Goal: Task Accomplishment & Management: Manage account settings

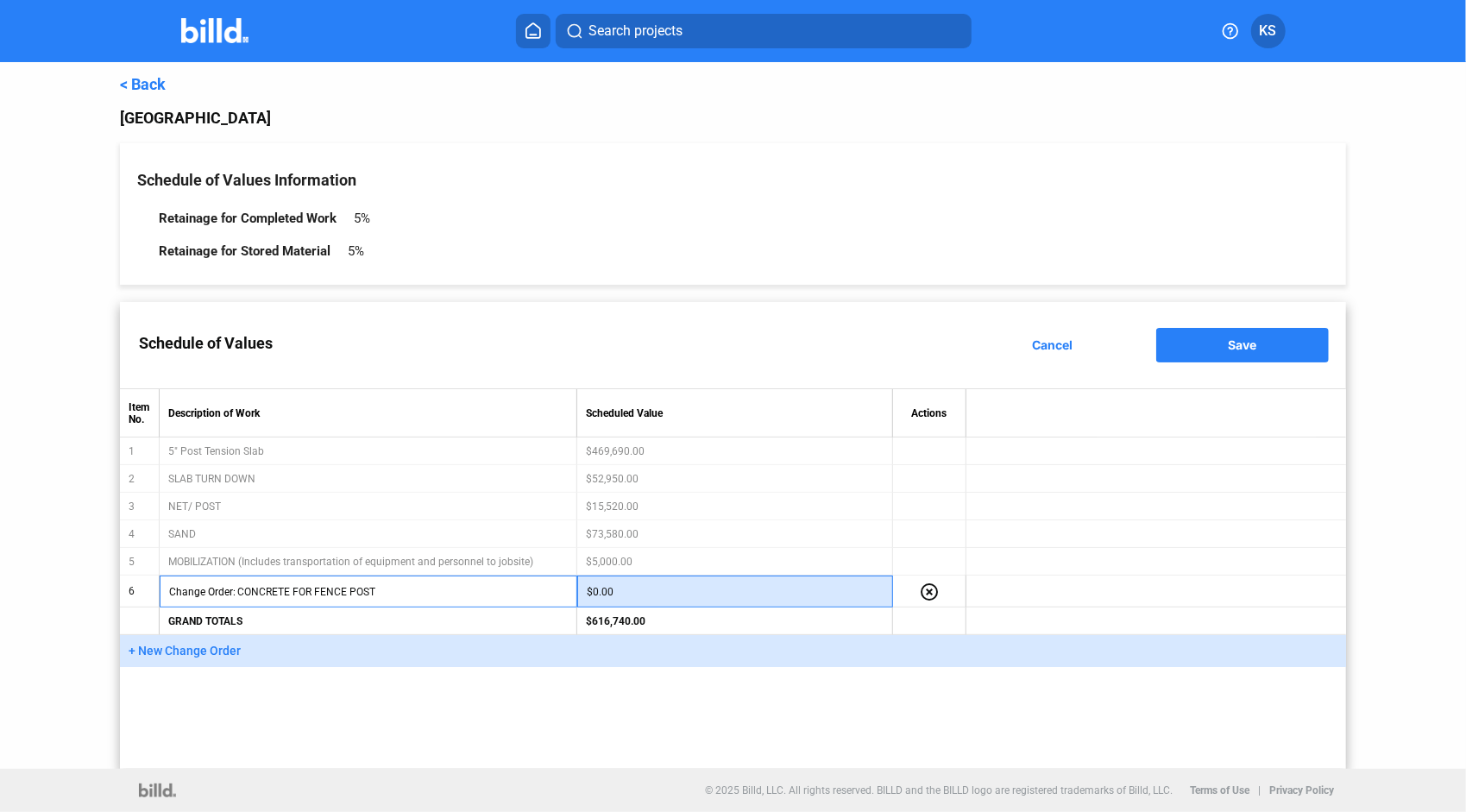
click at [627, 594] on input "$0.00" at bounding box center [736, 592] width 298 height 26
type input "$3,500.00"
click at [442, 676] on div "Schedule of Values Cancel Save Item No. Description of Work Scheduled Value Act…" at bounding box center [733, 535] width 1227 height 467
click at [1253, 346] on span "Save" at bounding box center [1243, 345] width 29 height 15
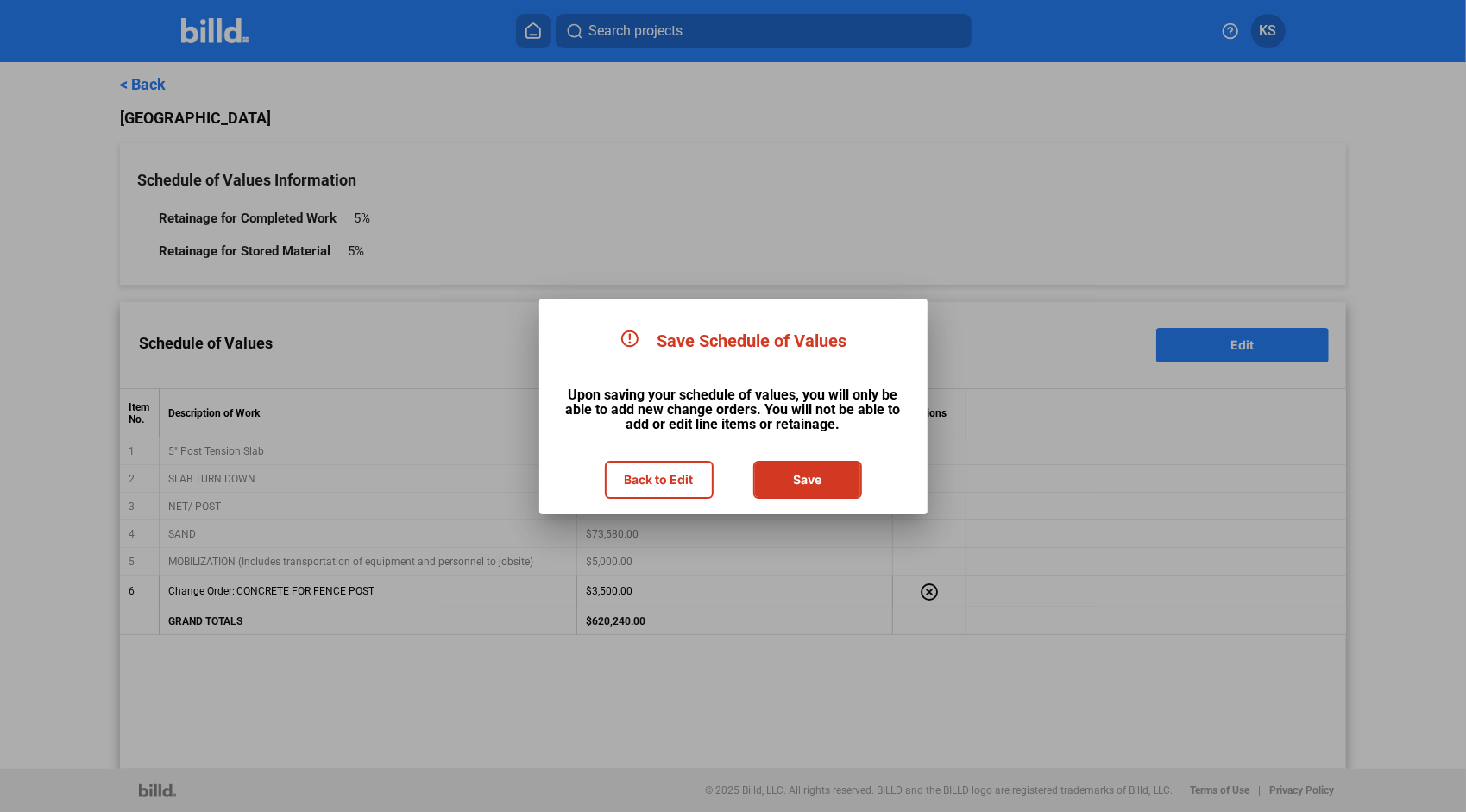
click at [816, 481] on button "Save" at bounding box center [807, 480] width 105 height 35
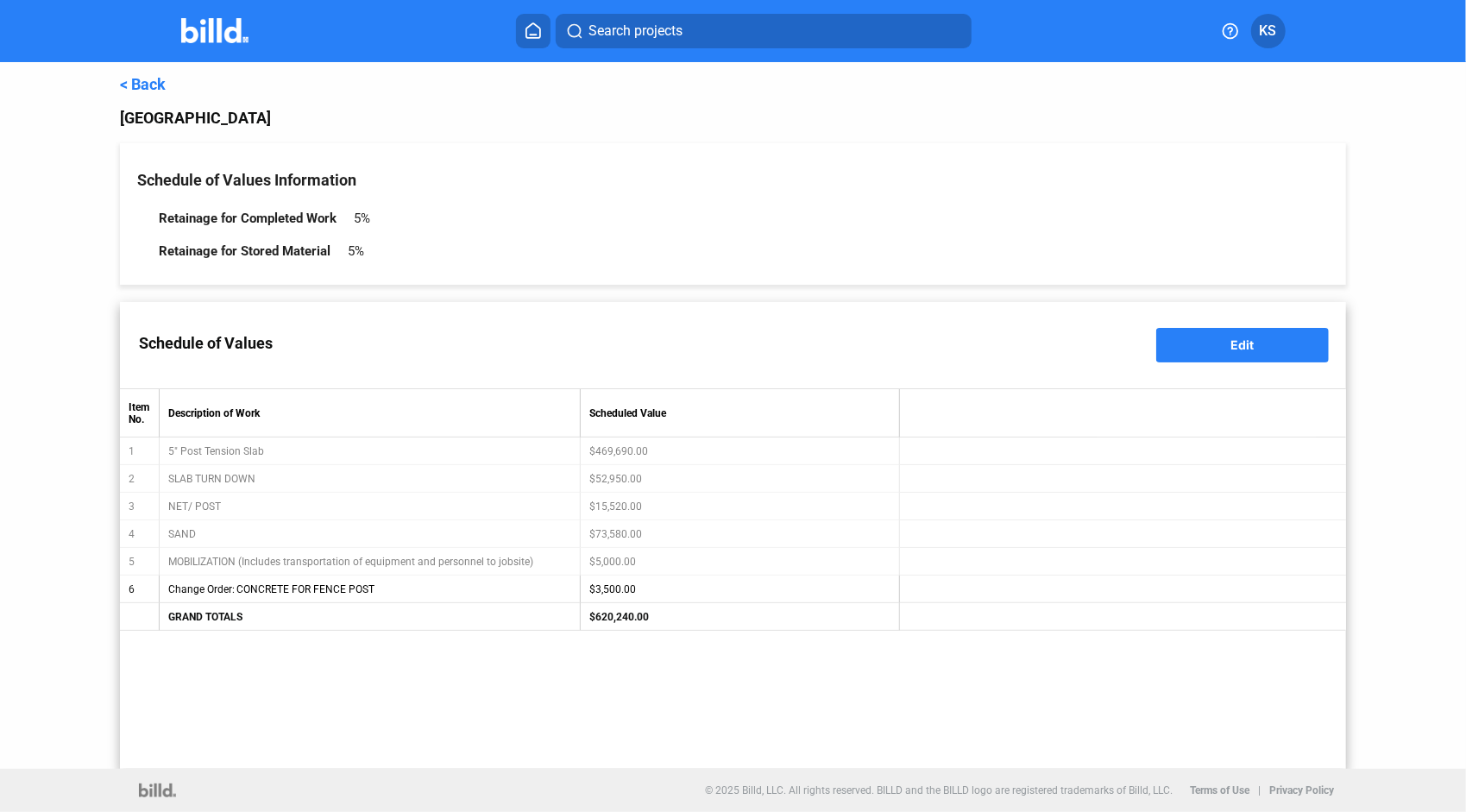
type input "Change Order: CONCRETE FOR FENCE POST"
click at [137, 89] on link "< Back" at bounding box center [143, 85] width 46 height 18
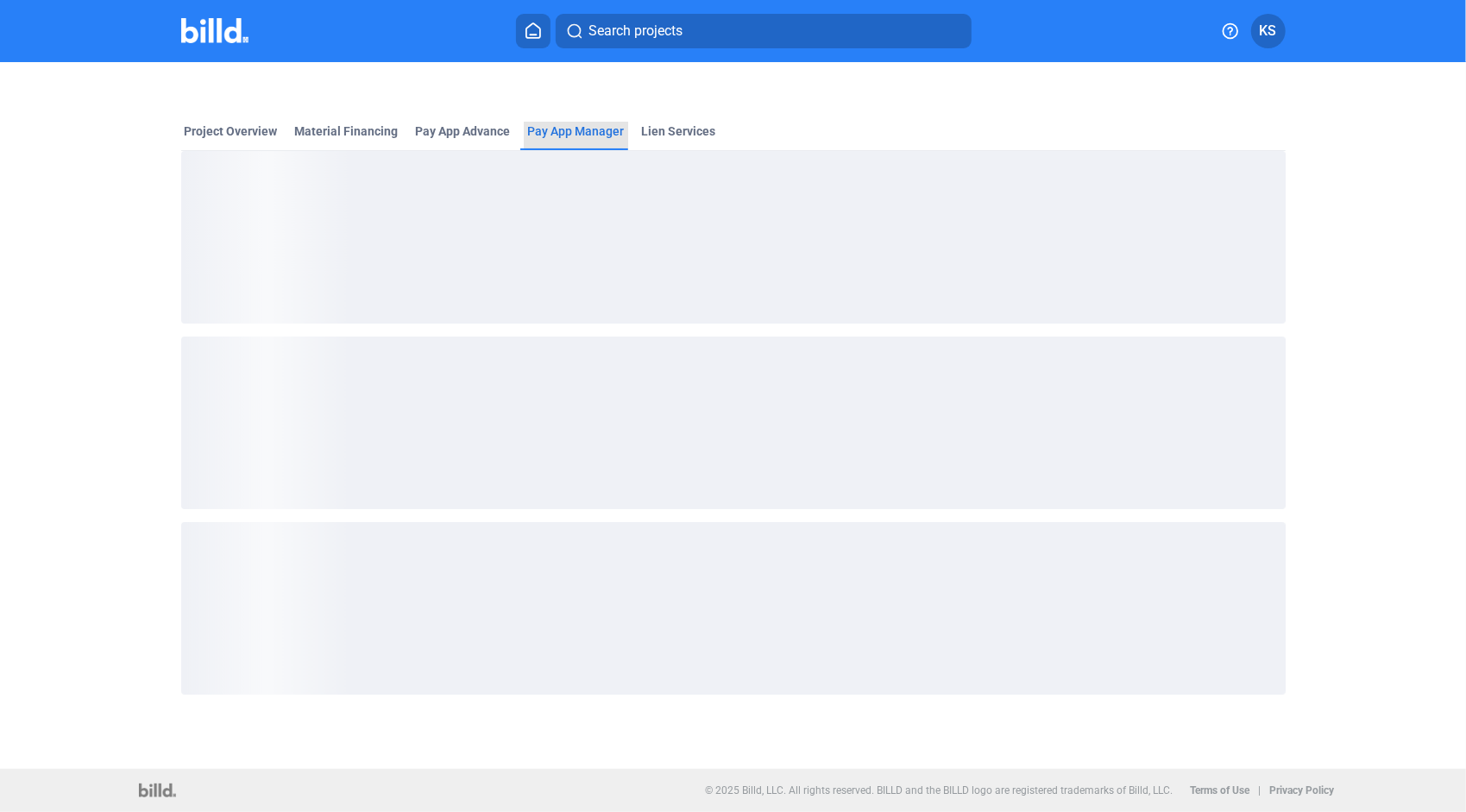
click at [585, 132] on span "Pay App Manager" at bounding box center [576, 131] width 97 height 17
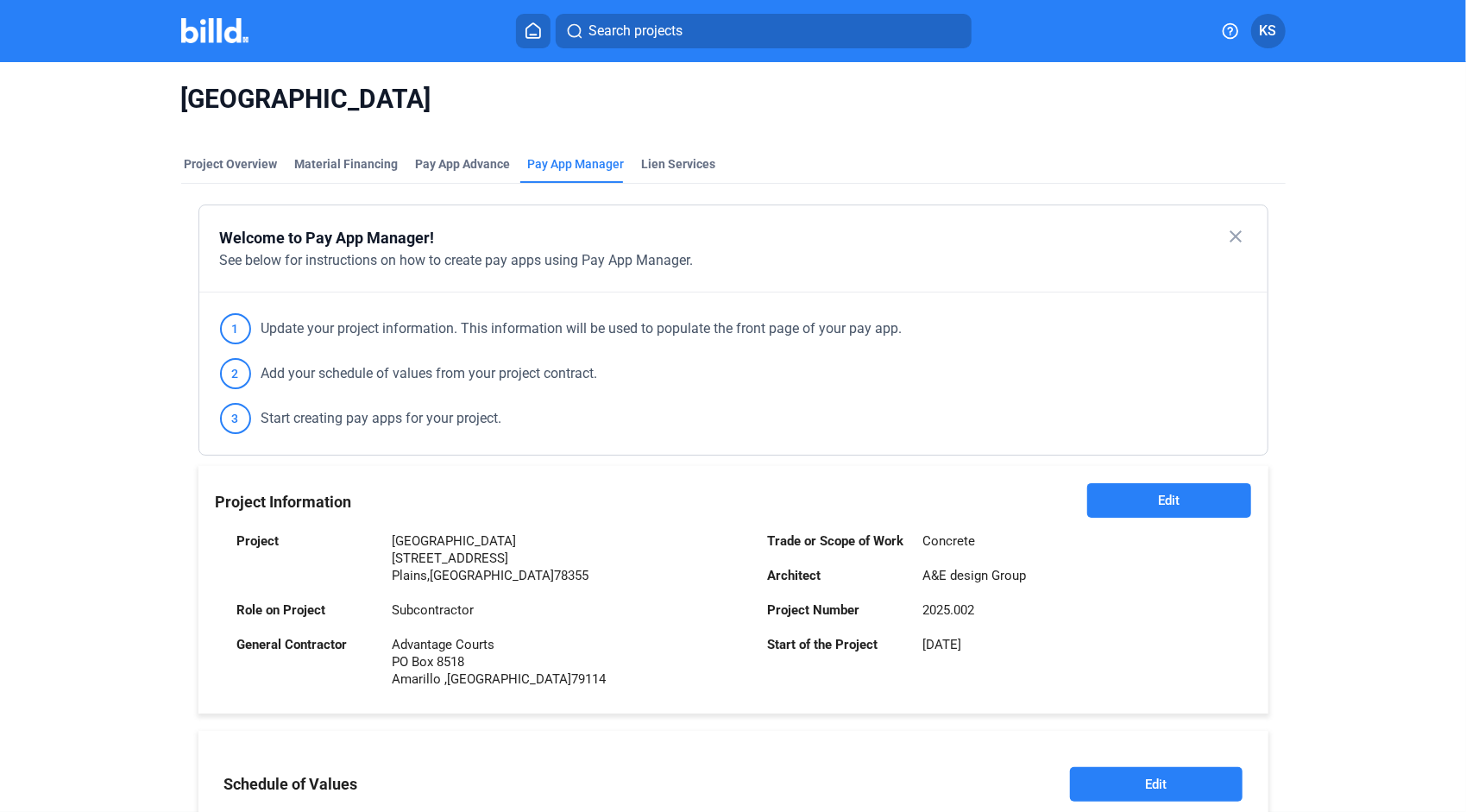
scroll to position [430, 0]
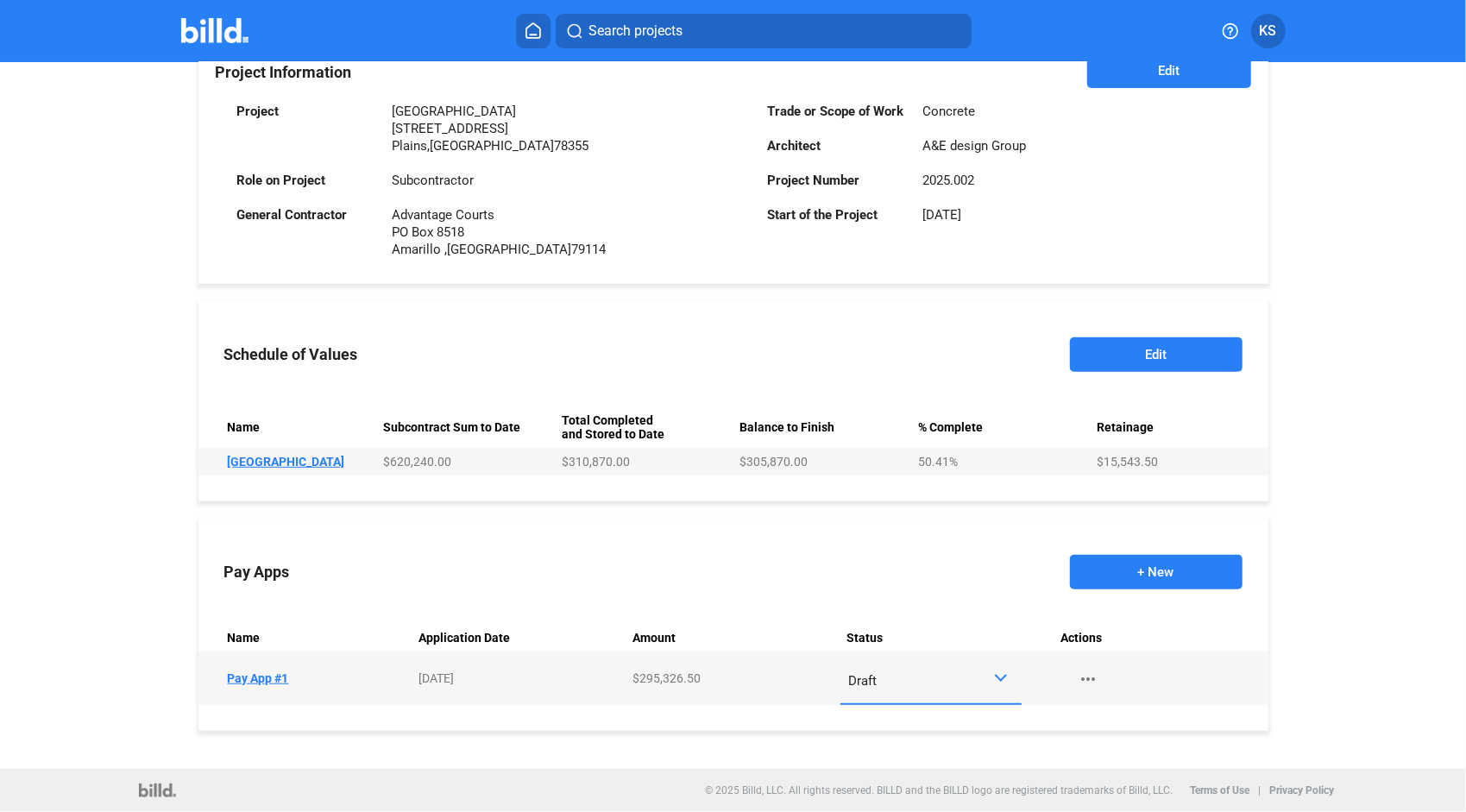
click at [1161, 566] on button "+ New" at bounding box center [1157, 572] width 173 height 35
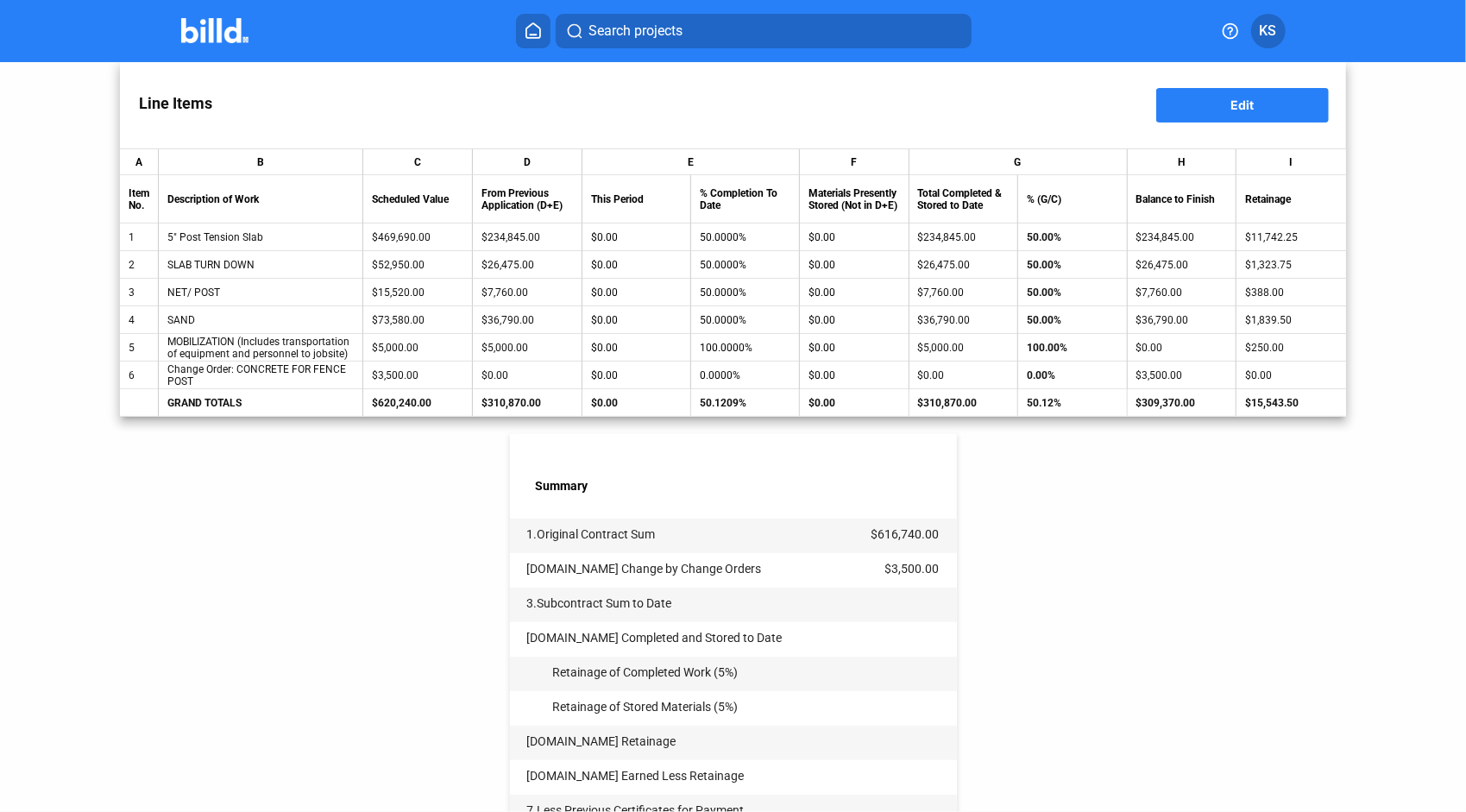
scroll to position [187, 0]
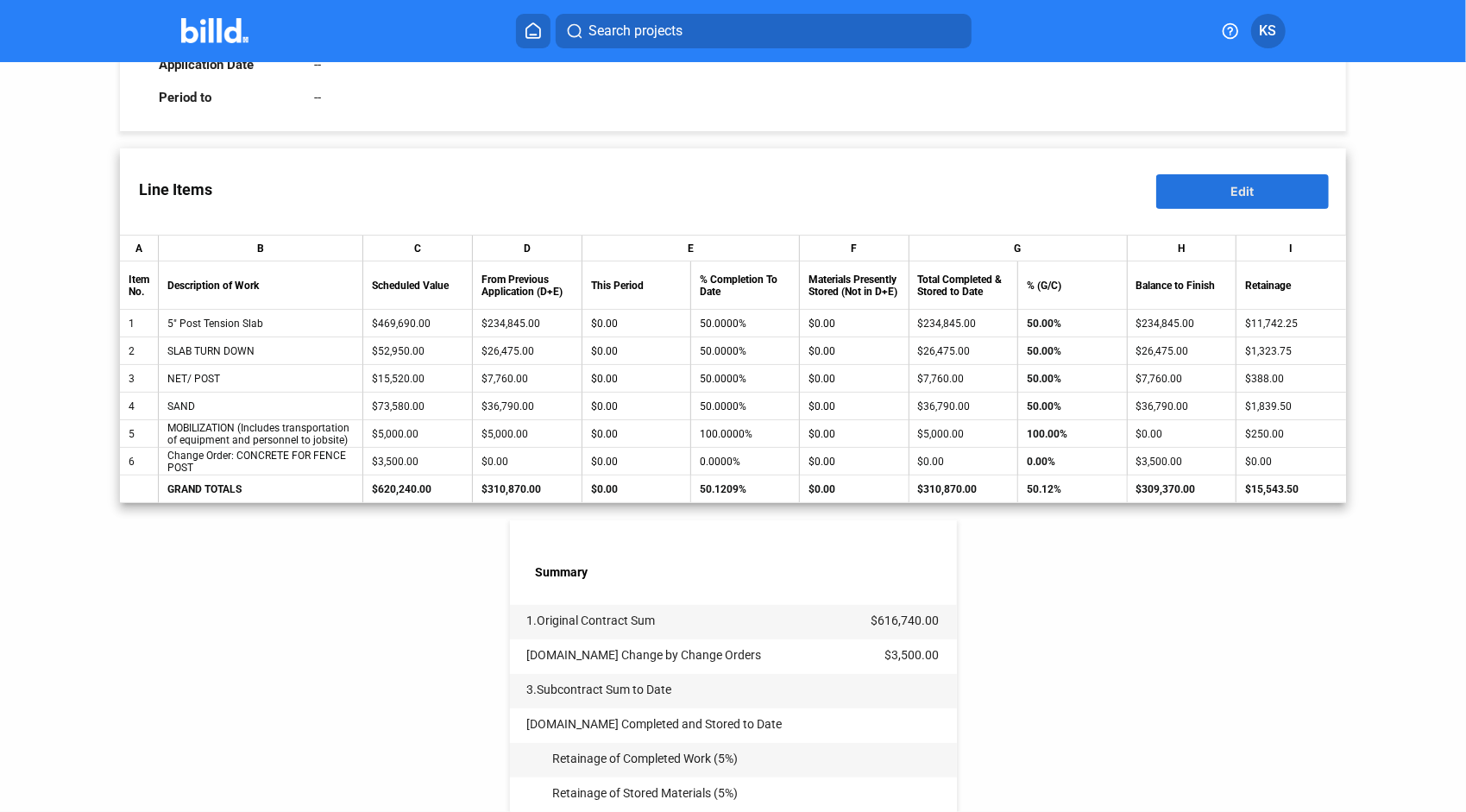
click at [1243, 193] on span "Edit" at bounding box center [1243, 191] width 23 height 15
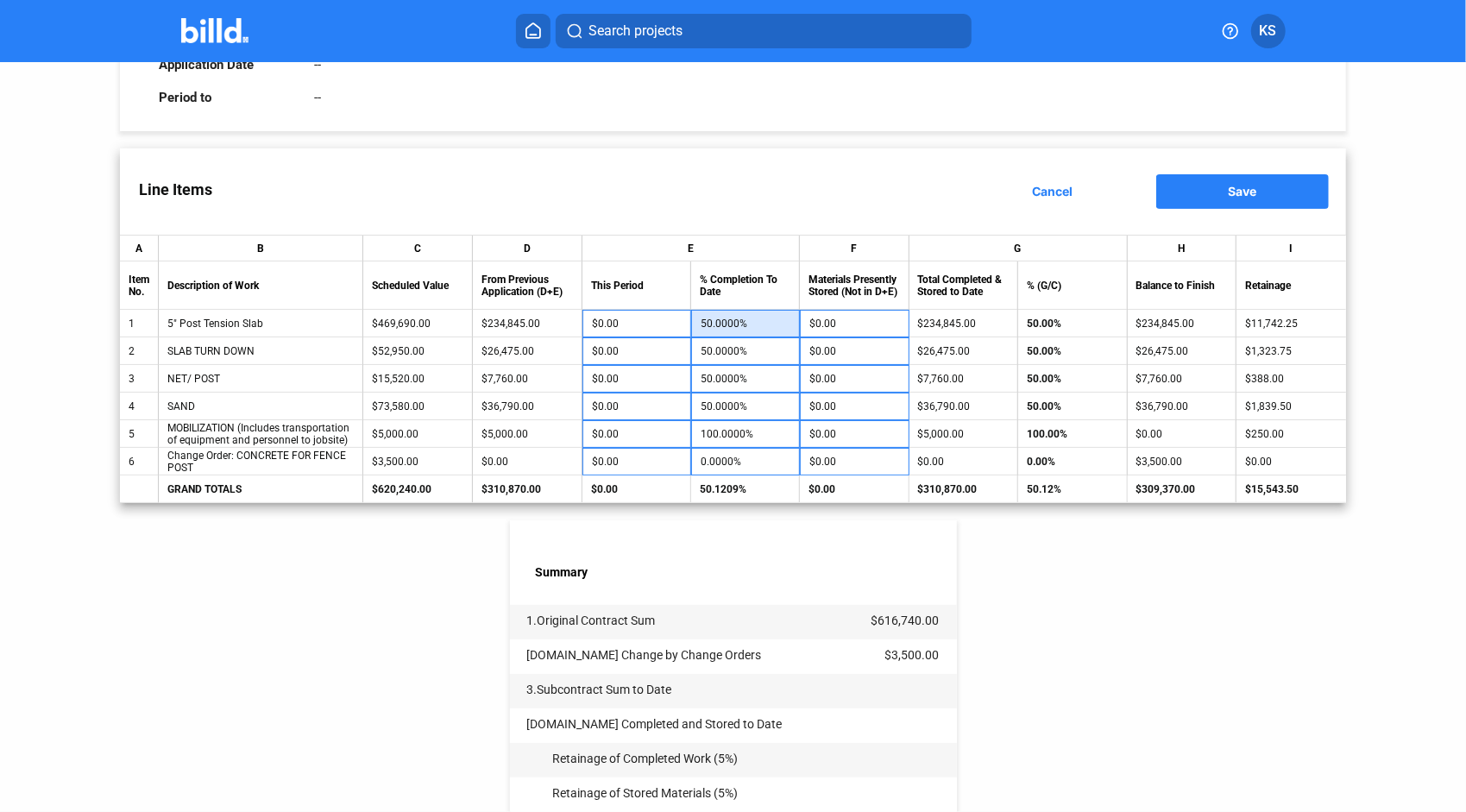
click at [750, 319] on input "50.0000%" at bounding box center [746, 324] width 91 height 26
type input "1"
type input "-$230,148.10"
type input "10"
type input "-$187,876.00"
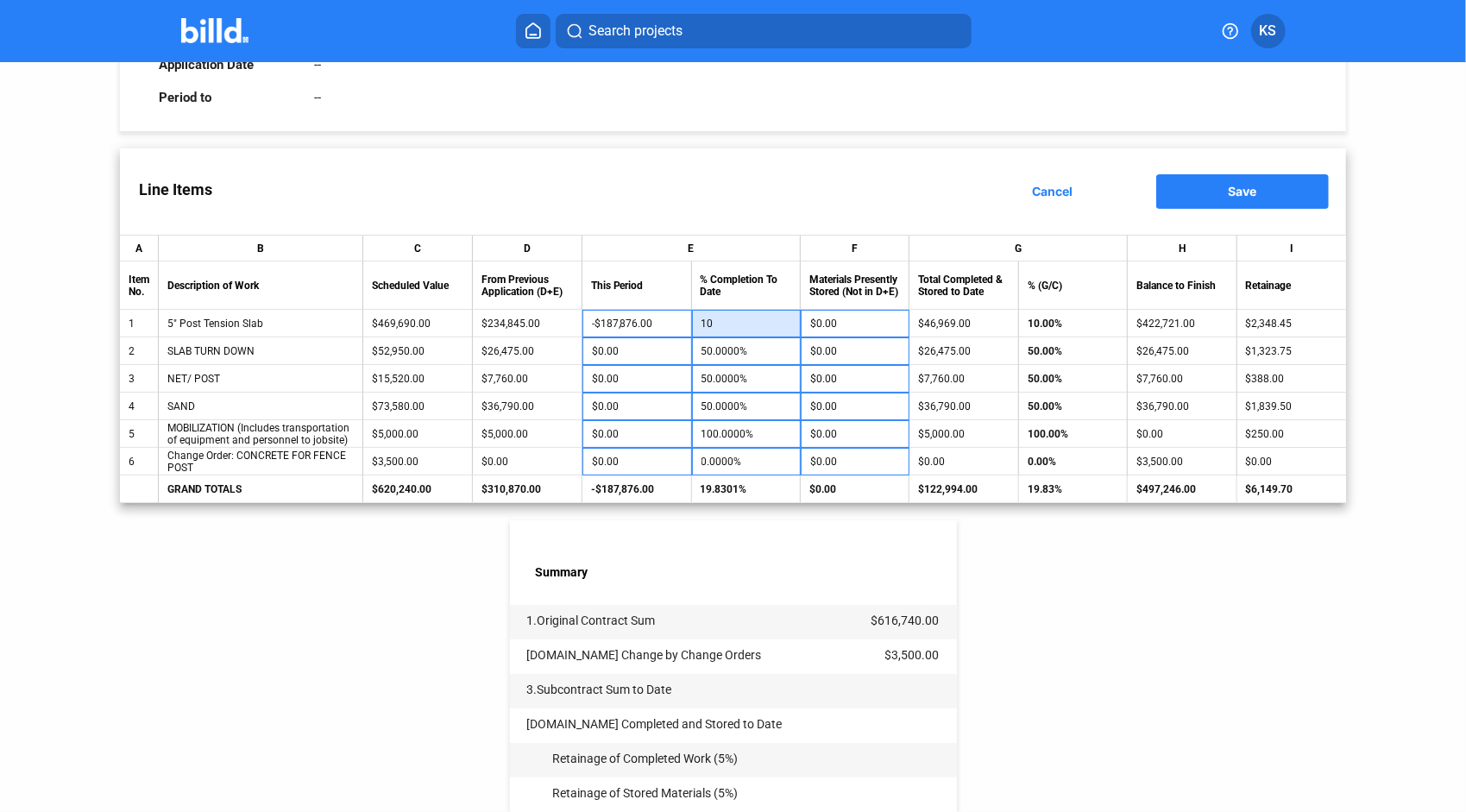
type input "100"
type input "$234,845.00"
type input "100.0000%"
click at [759, 355] on input "50.0000%" at bounding box center [746, 351] width 91 height 26
type input "1"
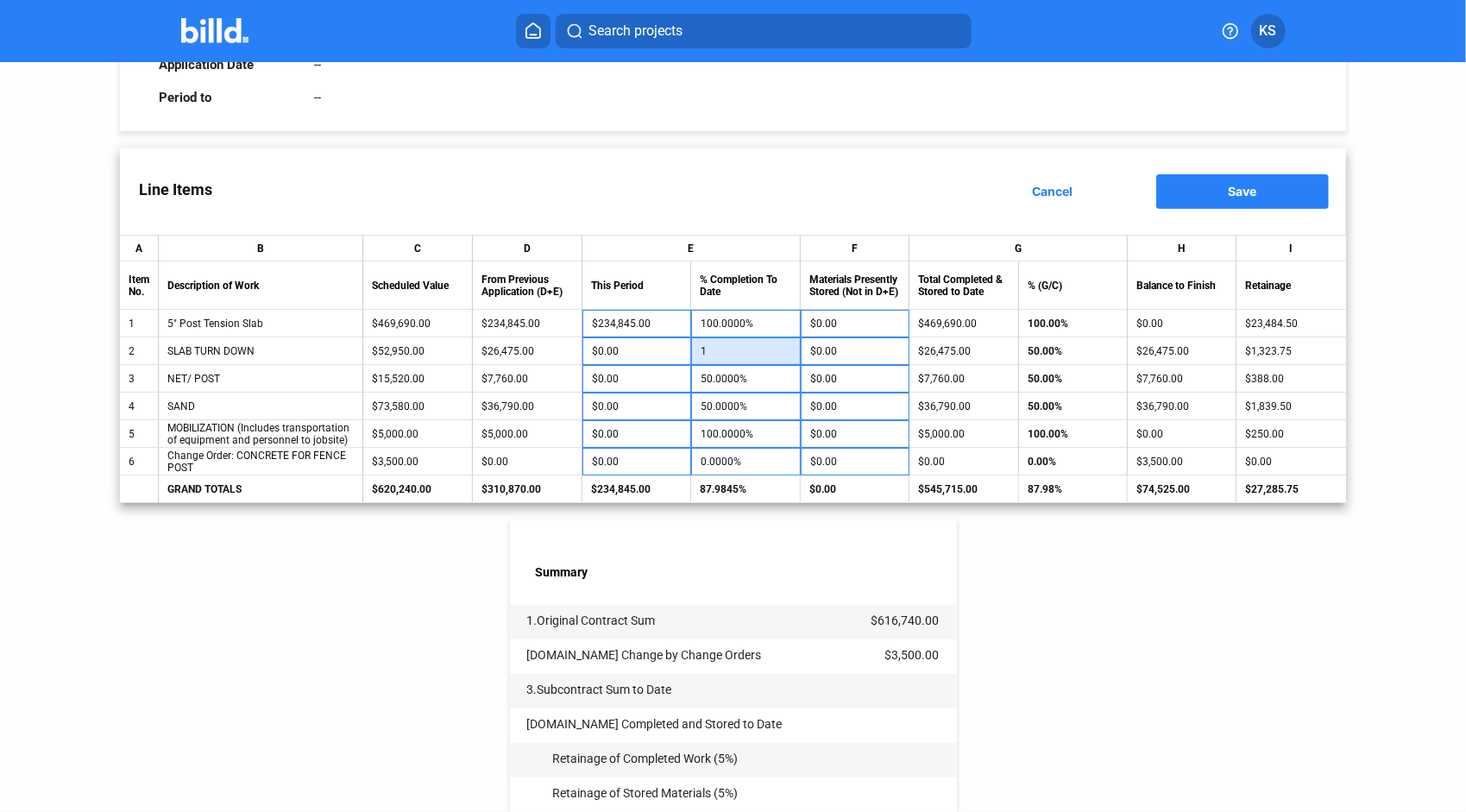
type input "-$25,945.50"
type input "10"
type input "-$21,180.00"
type input "100"
type input "$26,475.00"
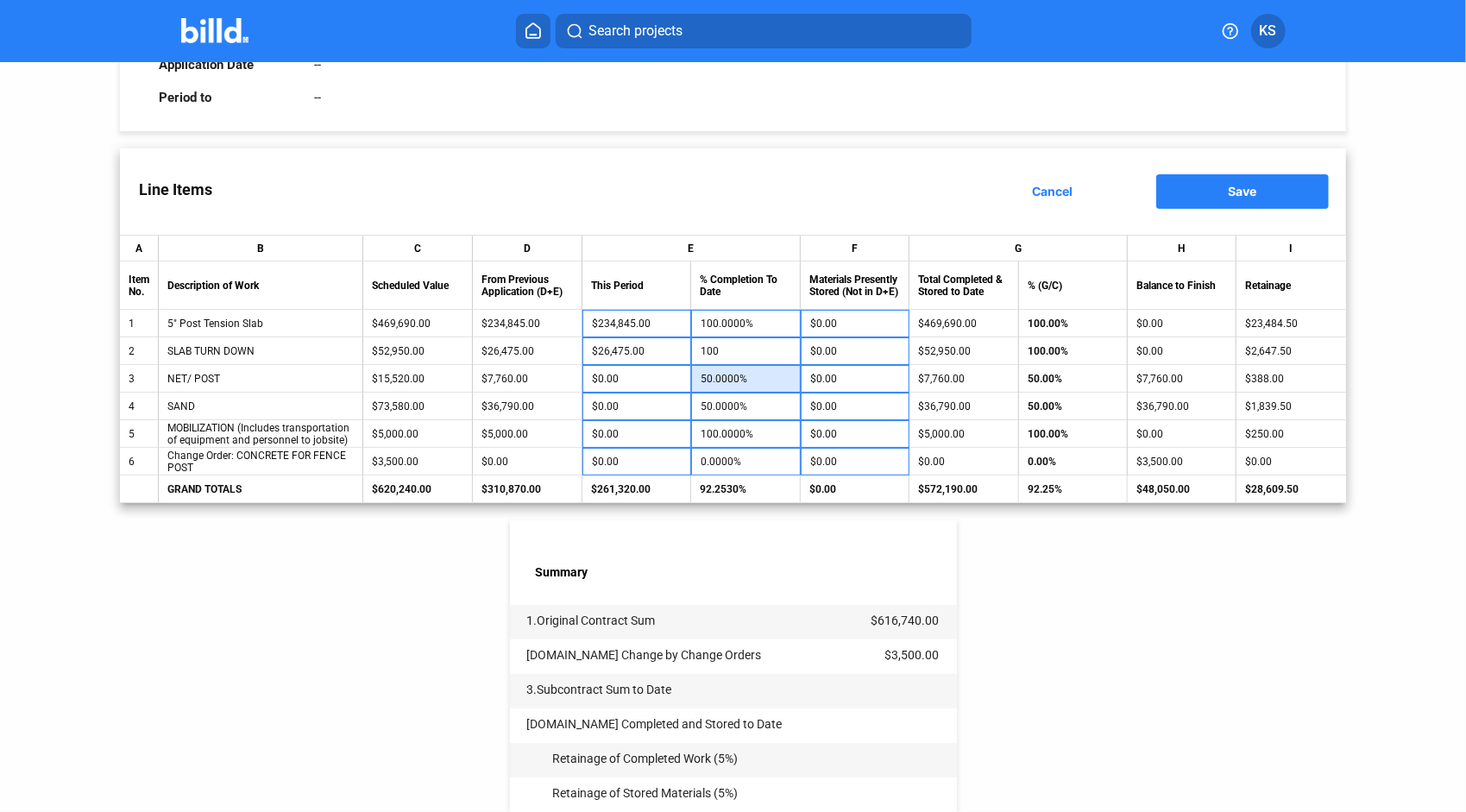
type input "100.0000%"
click at [746, 385] on input "50.0000%" at bounding box center [746, 379] width 91 height 26
type input "1"
type input "-$7,604.80"
type input "10"
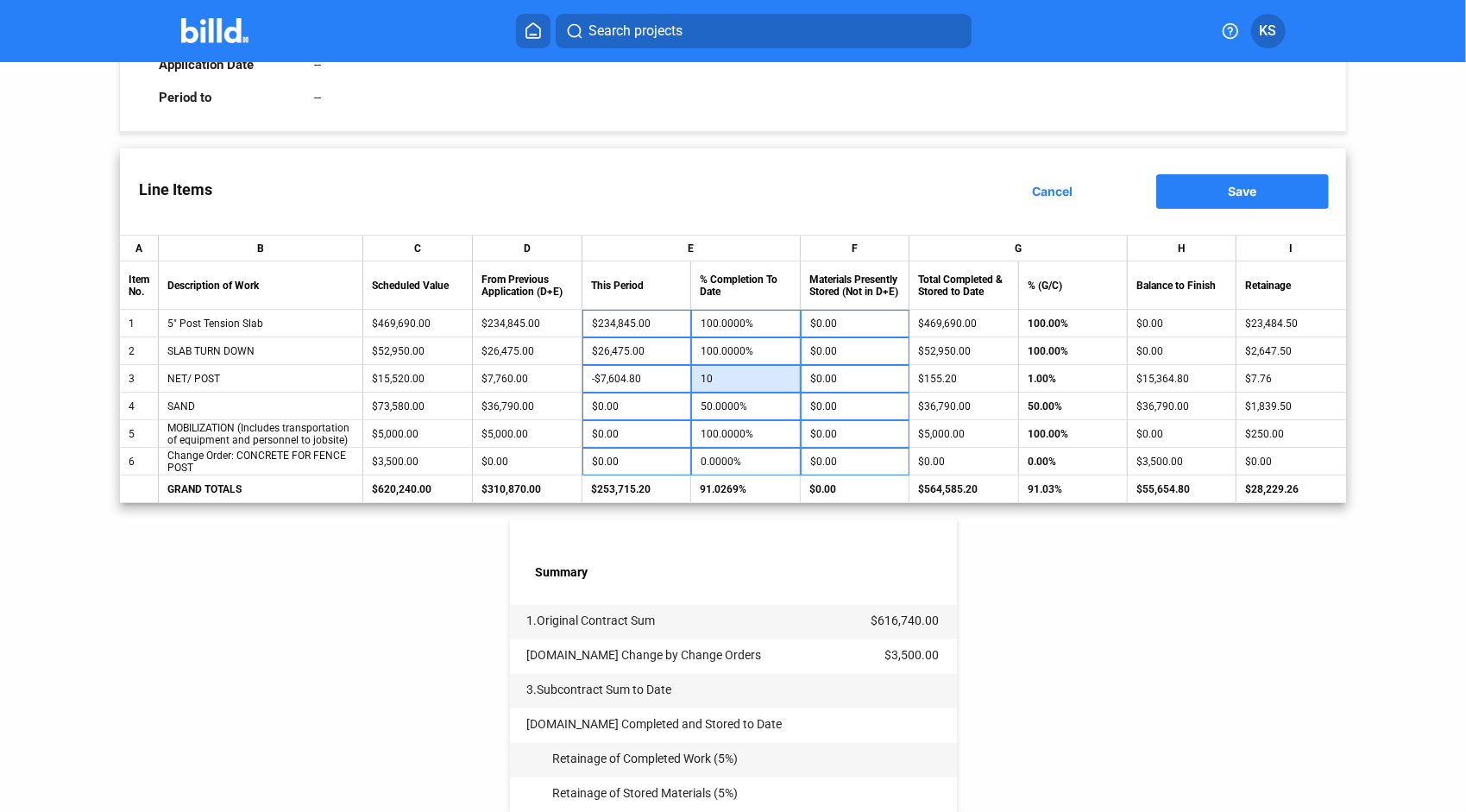
type input "-$6,208.00"
type input "100"
type input "$7,760.00"
type input "100.0000%"
click at [742, 411] on input "50.0000%" at bounding box center [746, 406] width 91 height 26
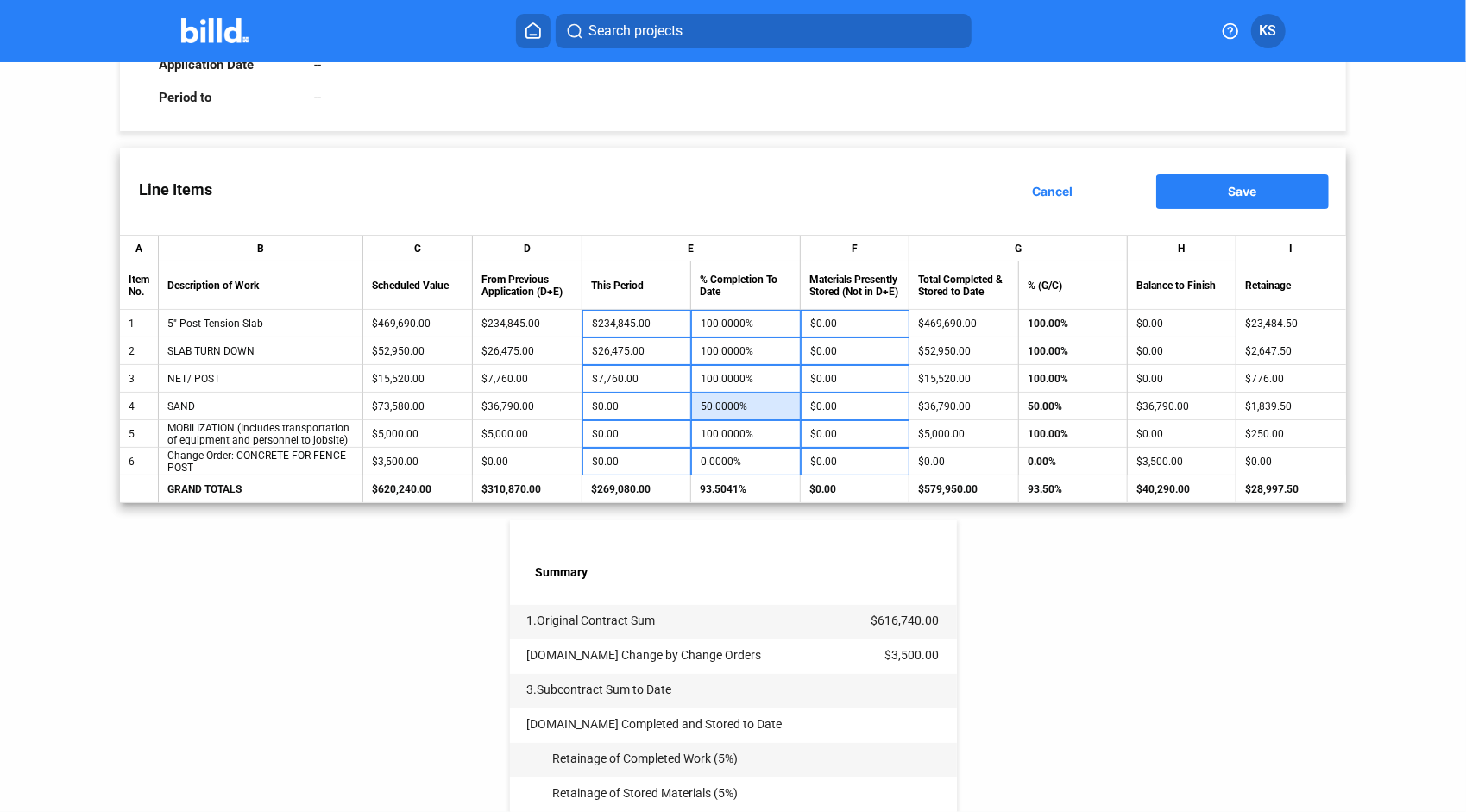
type input "1"
type input "-$36,054.20"
type input "10"
type input "-$29,432.00"
type input "100"
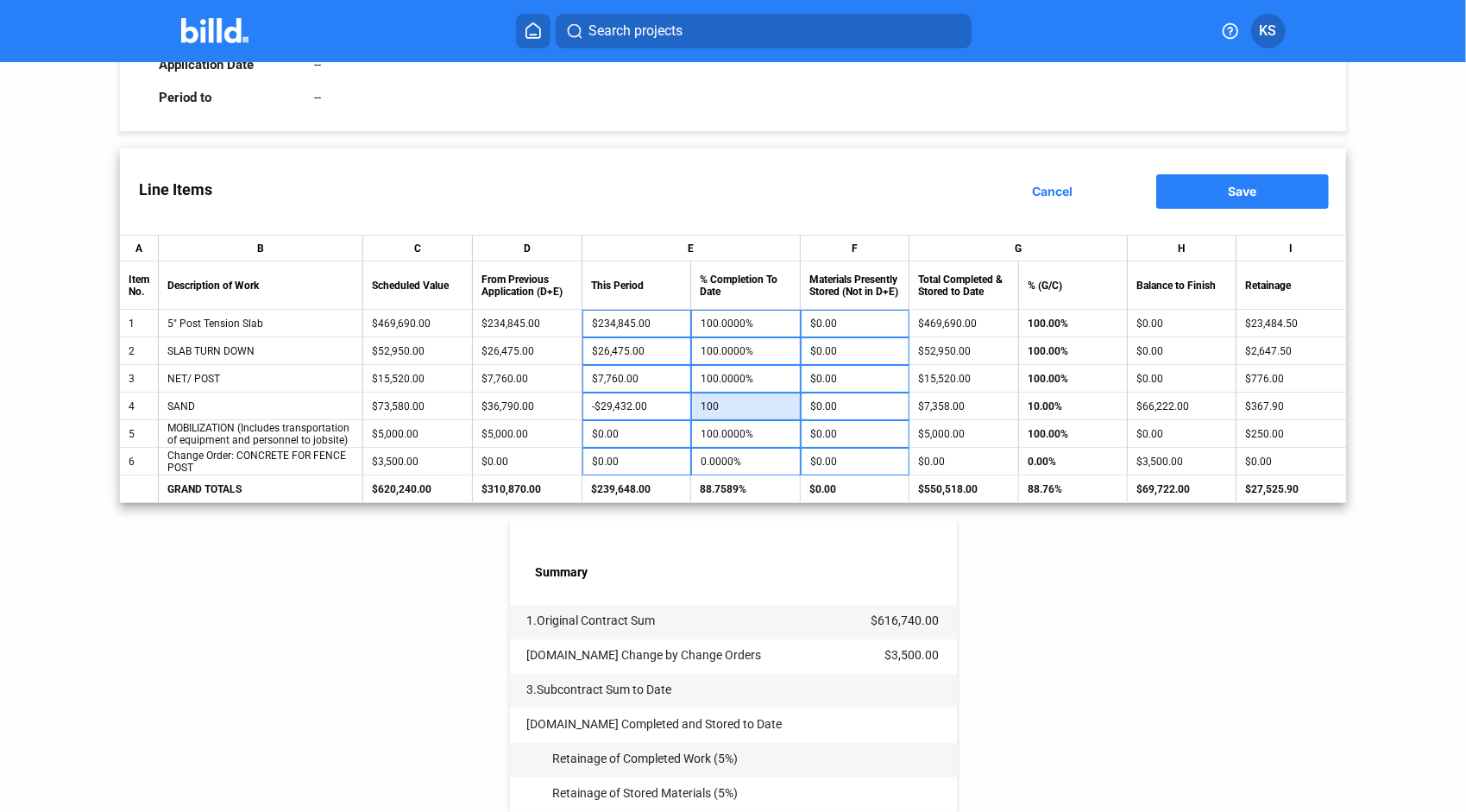
type input "$36,790.00"
type input "100.0000%"
click at [726, 463] on input "0.0000%" at bounding box center [747, 462] width 91 height 26
type input "1"
type input "$35.00"
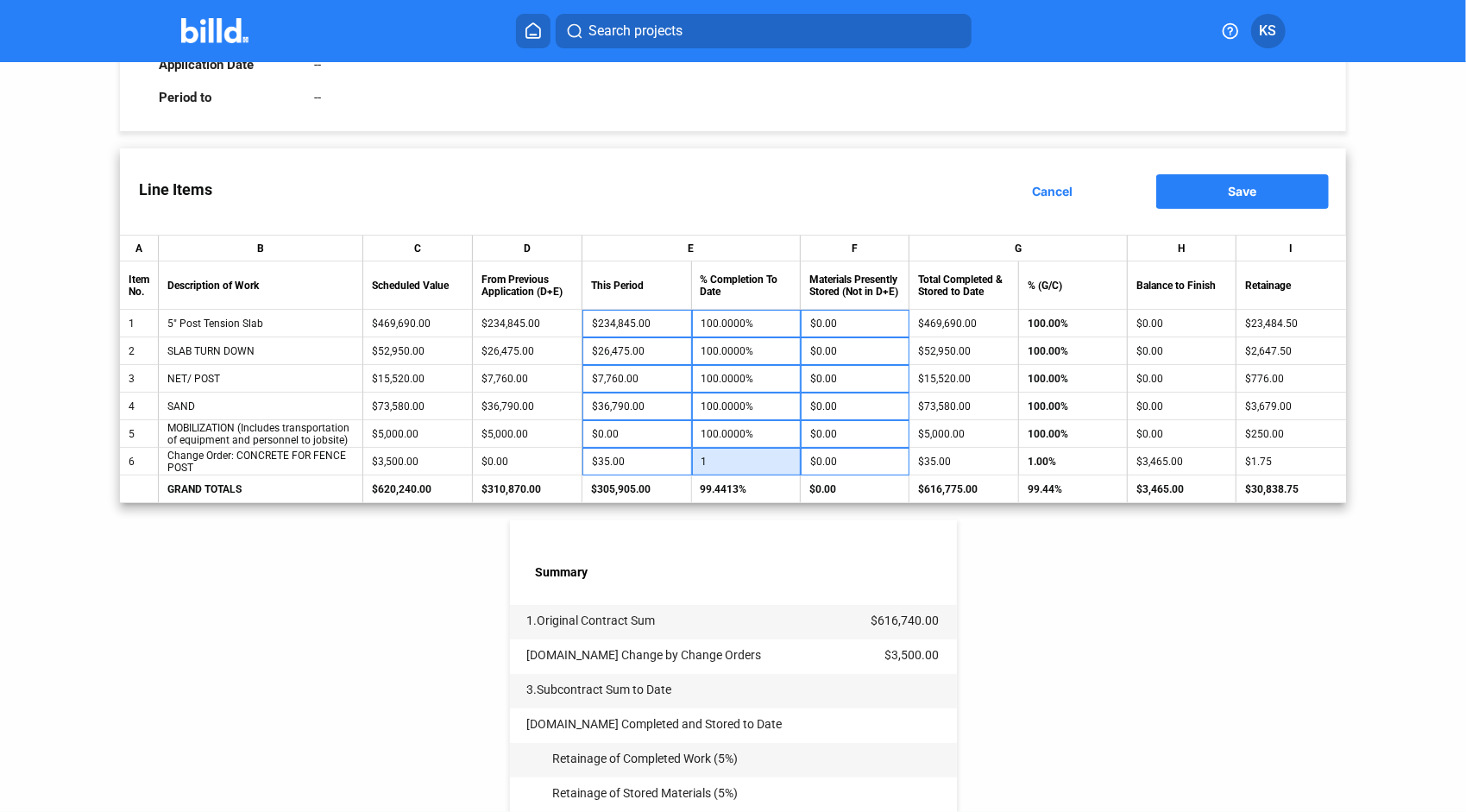
type input "10"
type input "$350.00"
type input "100"
type input "$3,500.00"
type input "100.0000%"
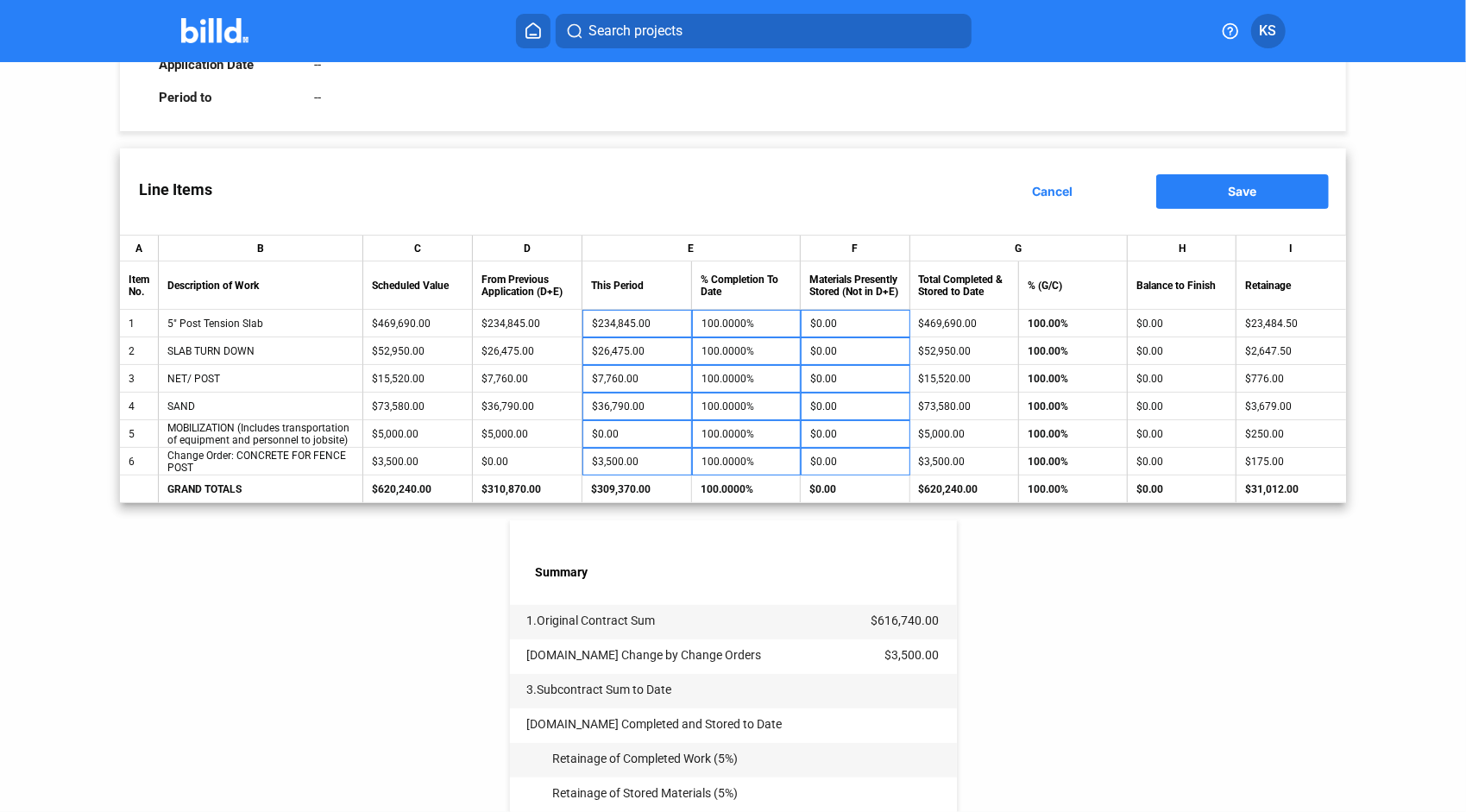
click at [188, 785] on div "< Back Plains Tennis Center - Pay App #2 Pay App Information Edit Application N…" at bounding box center [733, 494] width 1227 height 1237
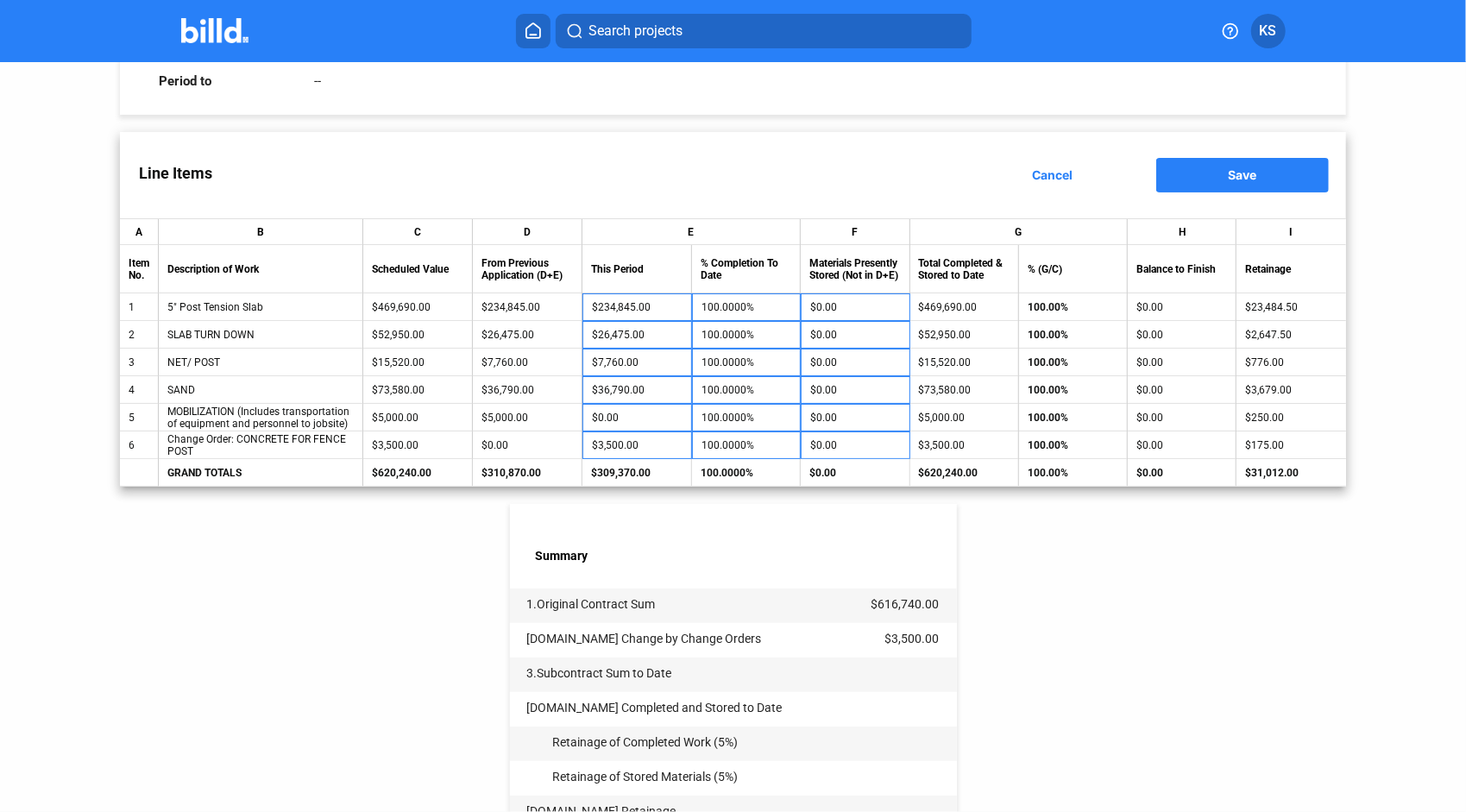
scroll to position [100, 0]
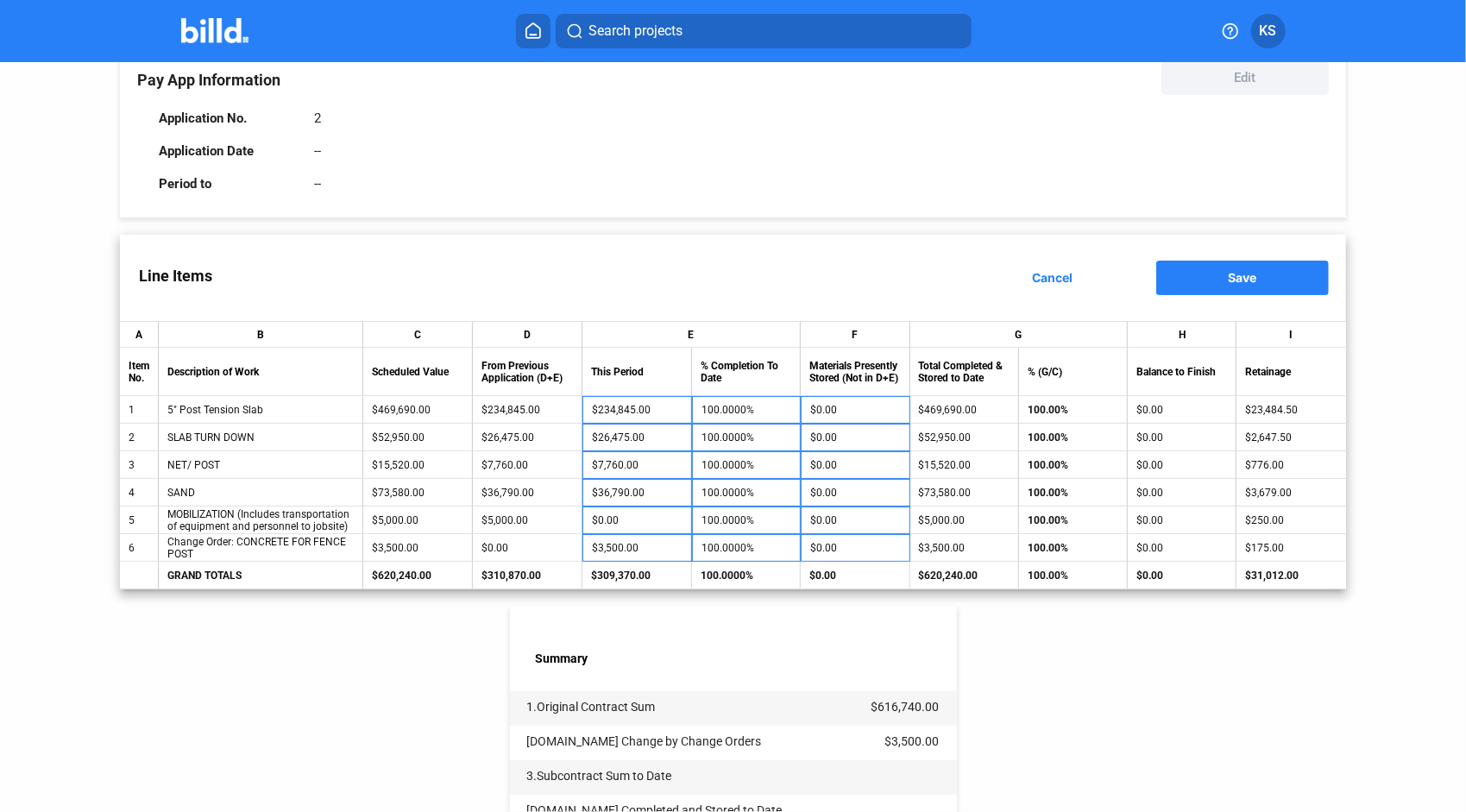
click at [1233, 277] on span "Save" at bounding box center [1243, 278] width 29 height 15
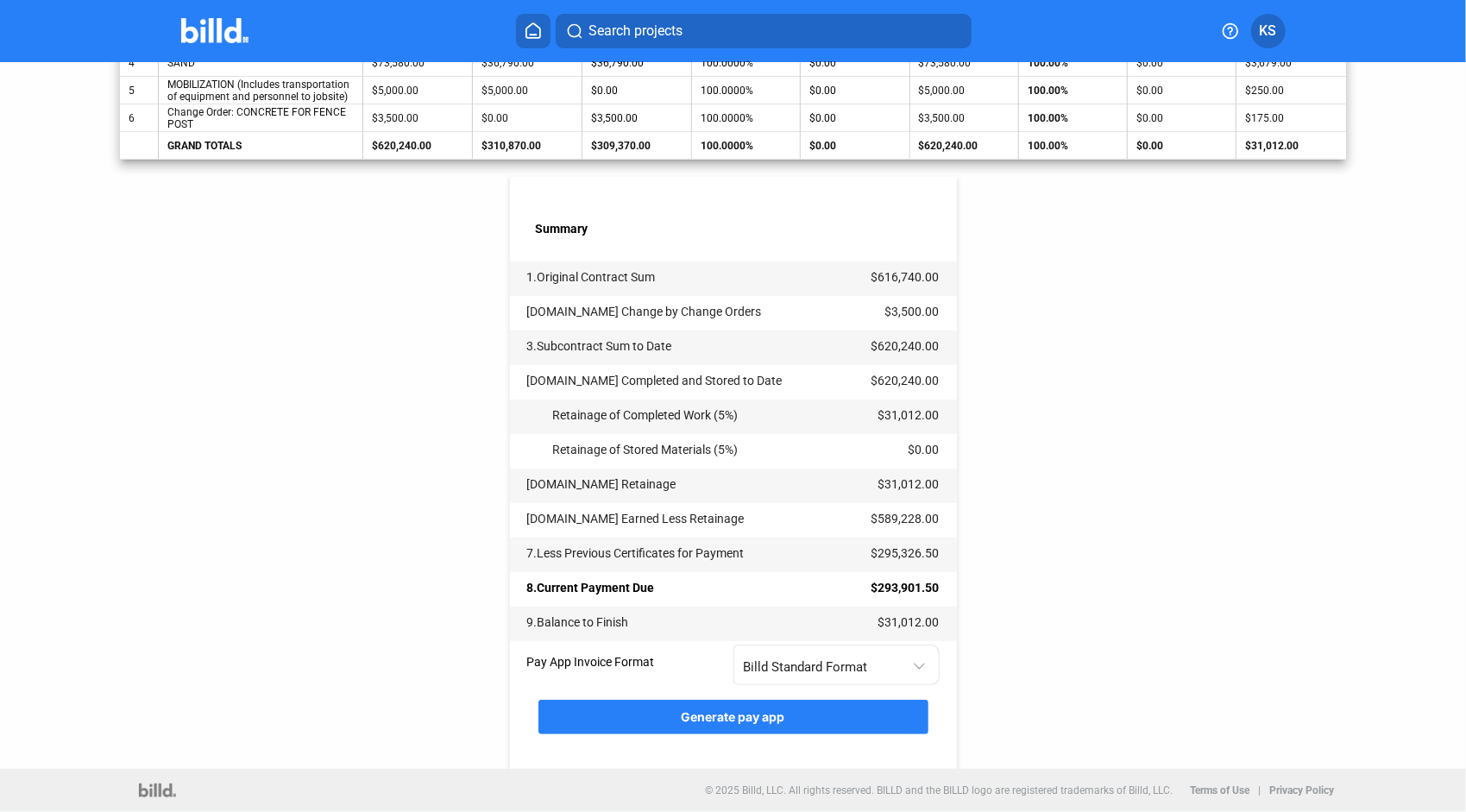
scroll to position [532, 0]
click at [714, 720] on span "Generate pay app" at bounding box center [733, 716] width 104 height 15
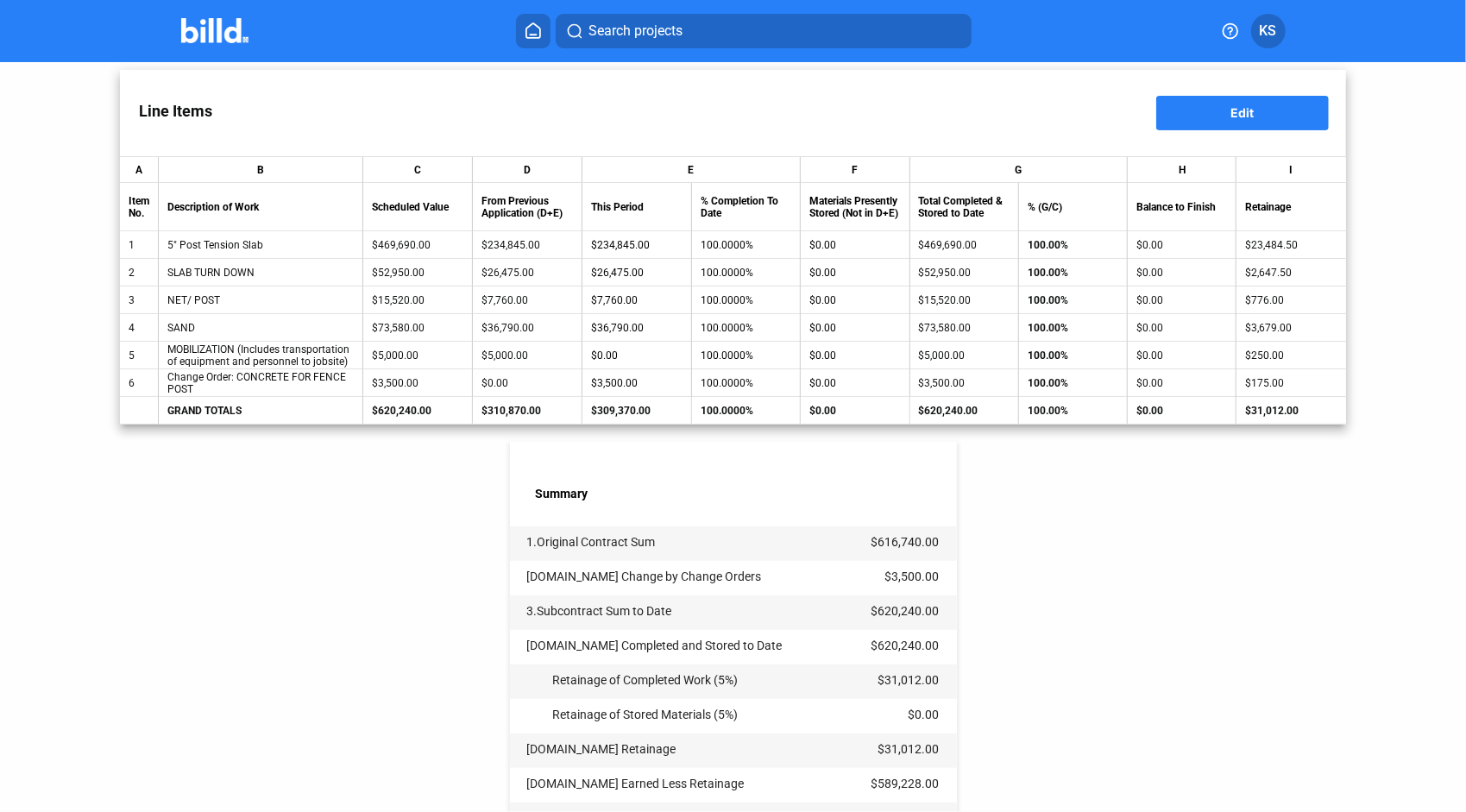
scroll to position [518, 0]
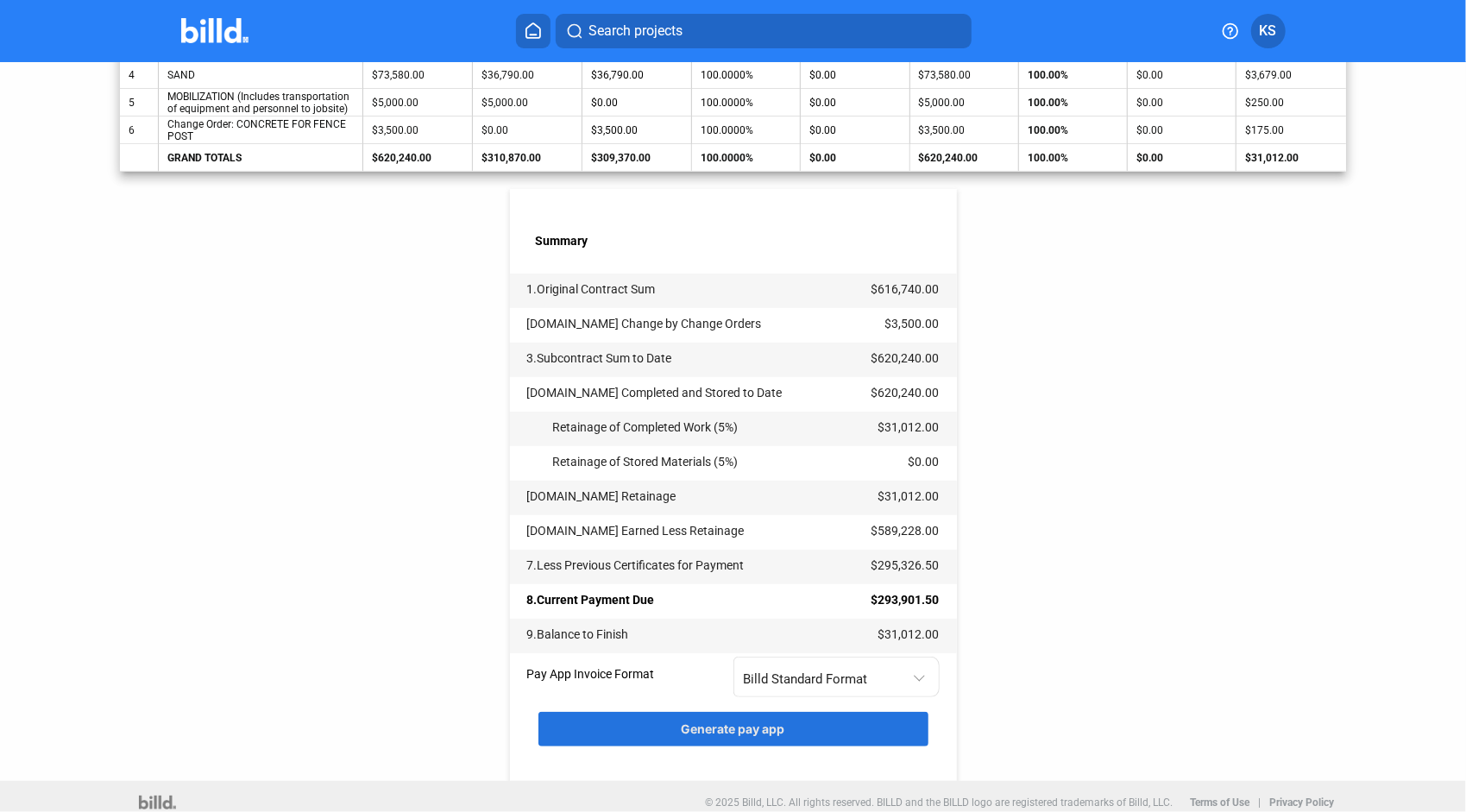
click at [711, 729] on span "Generate pay app" at bounding box center [733, 729] width 104 height 15
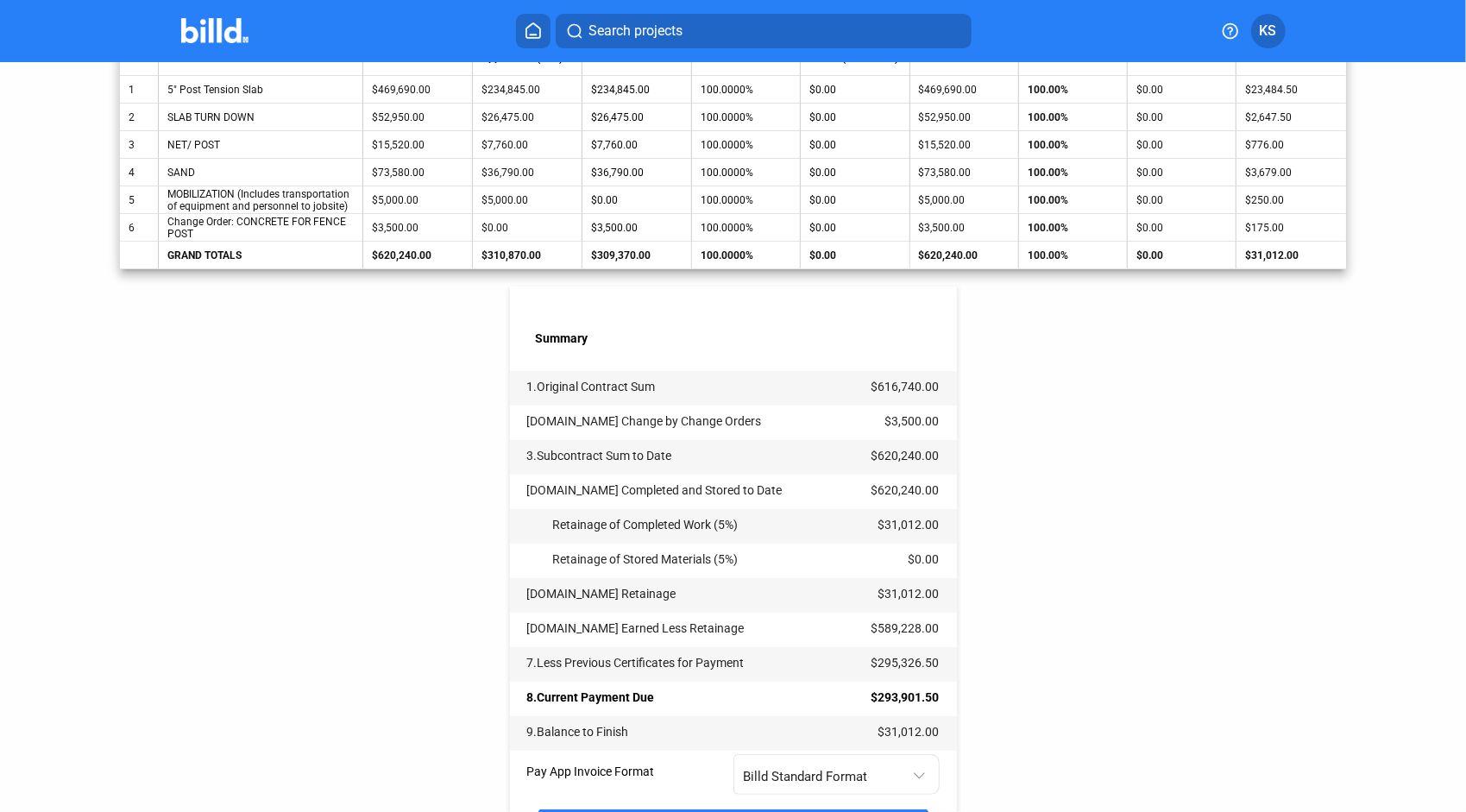
scroll to position [532, 0]
